Goal: Task Accomplishment & Management: Manage account settings

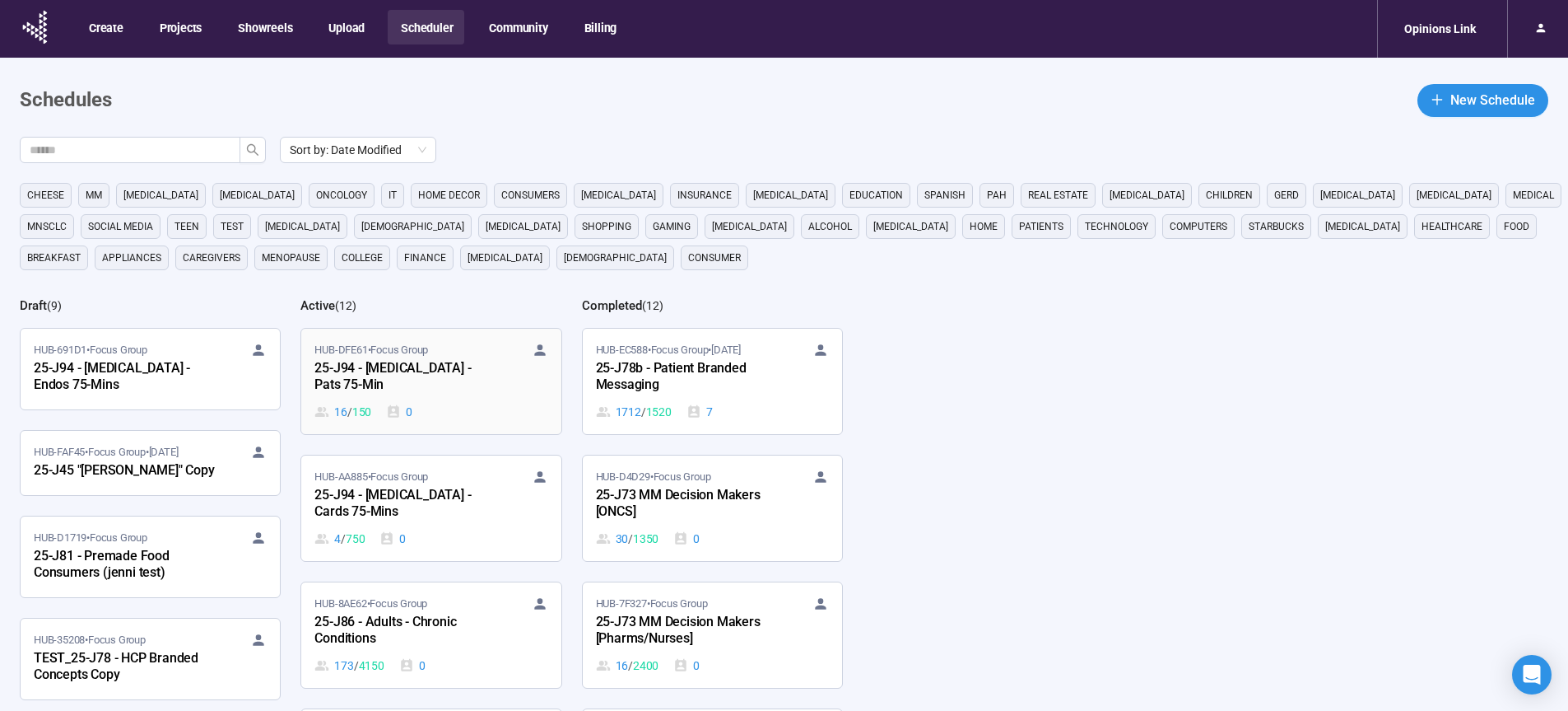
click at [406, 365] on div "25-J94 - [MEDICAL_DATA] - Pats 75-Min" at bounding box center [405, 377] width 181 height 38
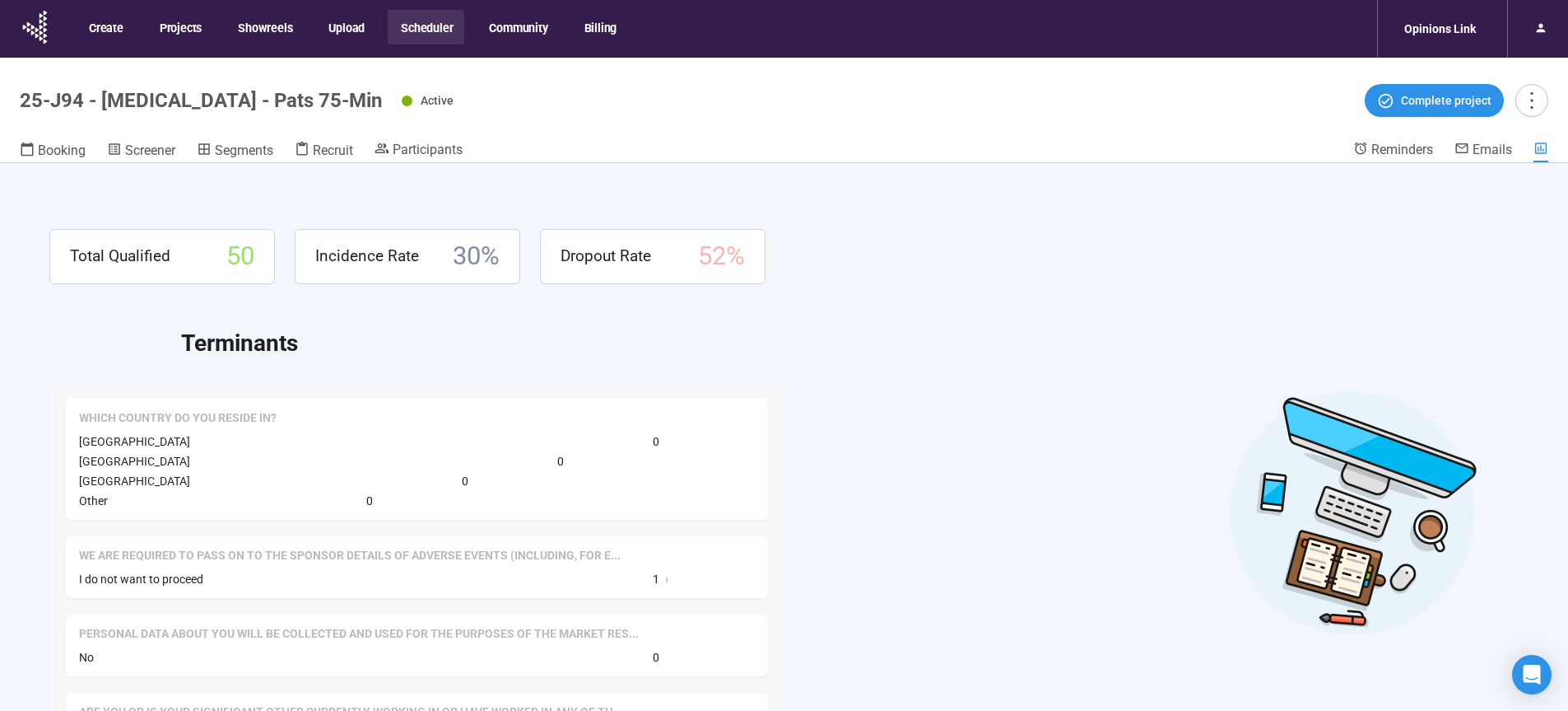
click at [339, 131] on header "25-J94 - [MEDICAL_DATA] - Pats 75-Min Active Complete project Booking Screener …" at bounding box center [784, 110] width 1568 height 105
click at [334, 153] on span "Recruit" at bounding box center [333, 150] width 40 height 16
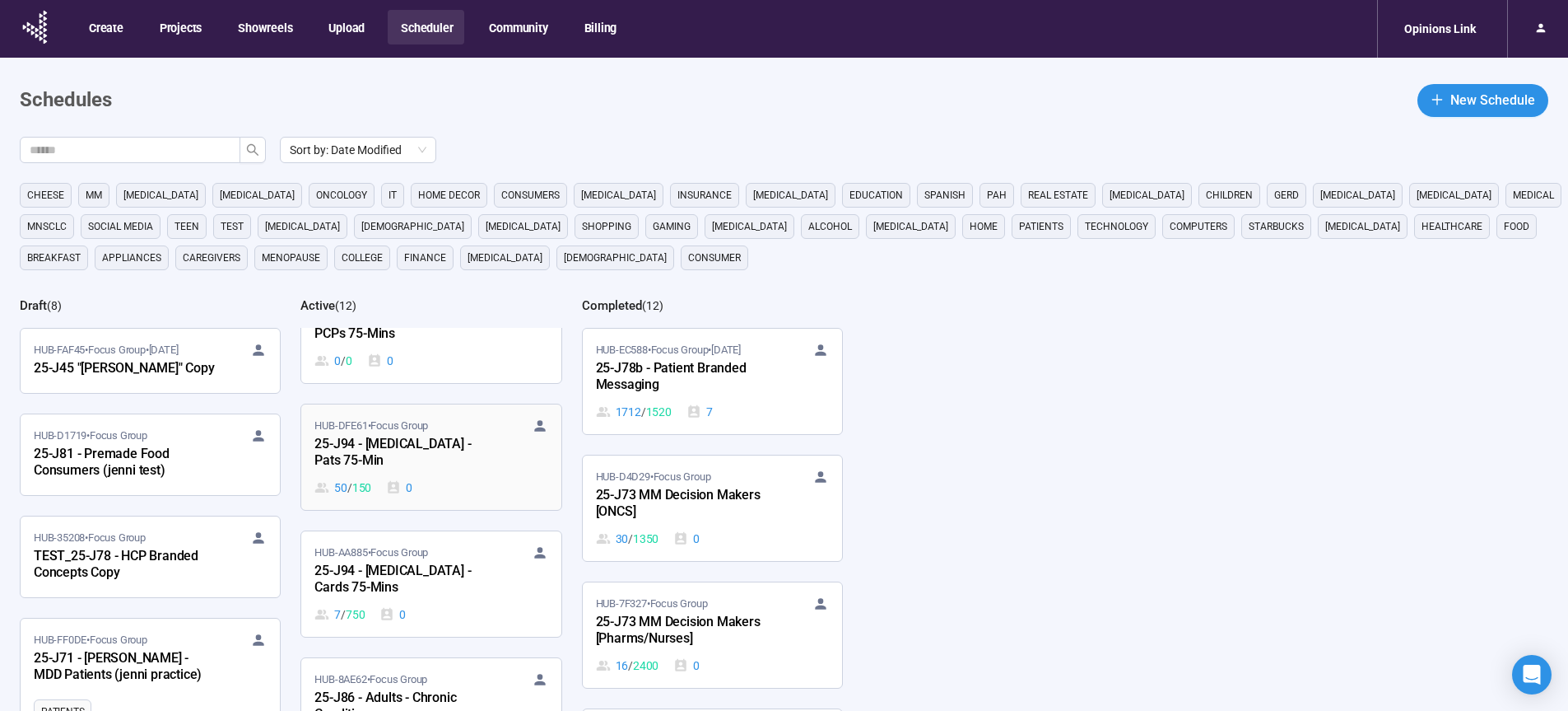
scroll to position [182, 0]
click at [396, 562] on div "25-J94 - [MEDICAL_DATA] - Cards 75-Mins" at bounding box center [405, 575] width 181 height 38
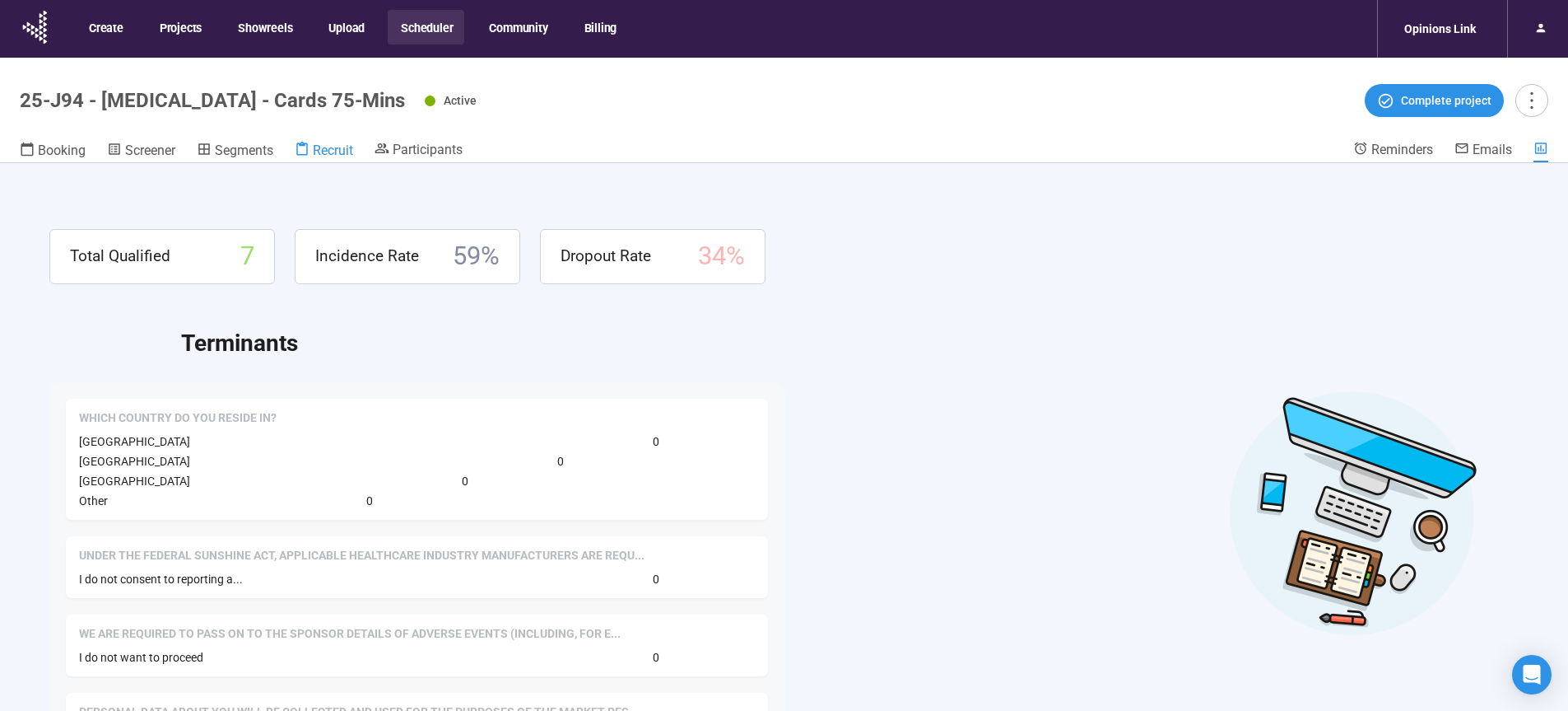
click at [317, 154] on span "Recruit" at bounding box center [333, 150] width 40 height 16
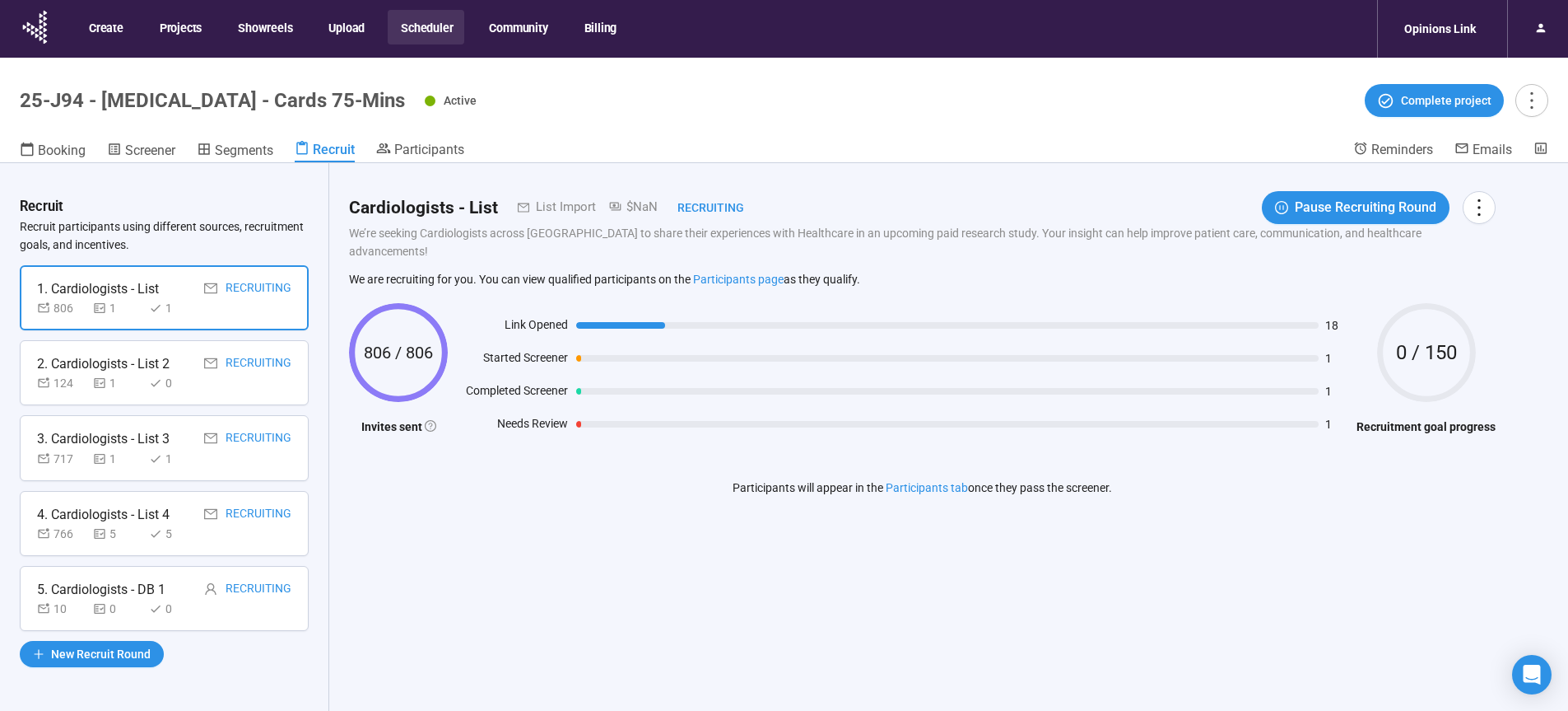
click at [412, 27] on button "Scheduler" at bounding box center [426, 27] width 77 height 34
